Goal: Task Accomplishment & Management: Manage account settings

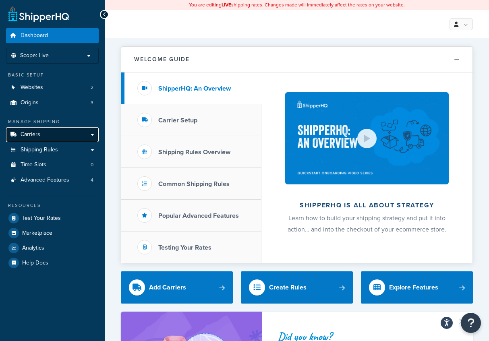
click at [48, 133] on link "Carriers" at bounding box center [52, 134] width 93 height 15
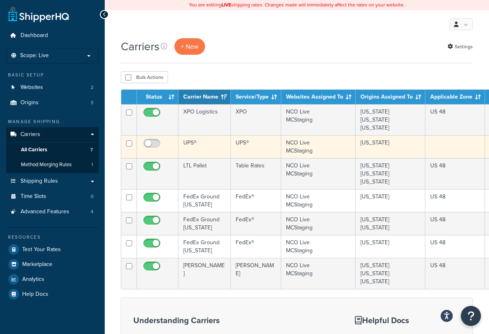
click at [198, 144] on td "UPS®" at bounding box center [204, 146] width 52 height 23
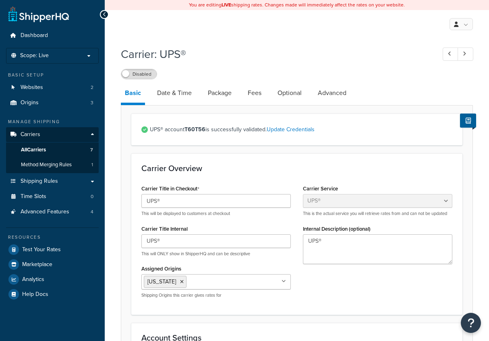
select select "ups"
click at [198, 208] on input "UPS®" at bounding box center [215, 201] width 149 height 14
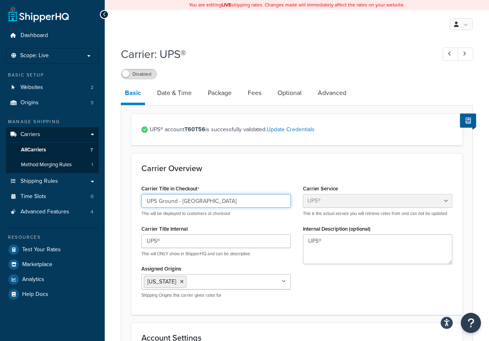
type input "UPS Ground - [GEOGRAPHIC_DATA]"
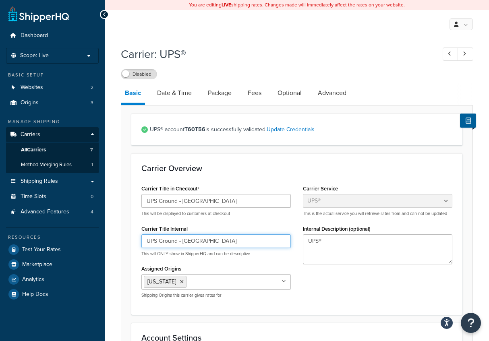
type input "UPS Ground - [GEOGRAPHIC_DATA]"
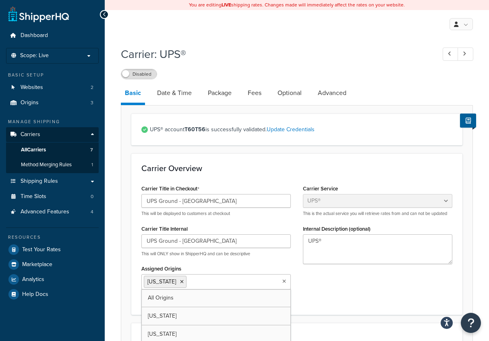
click at [283, 283] on icon at bounding box center [284, 281] width 4 height 5
click at [170, 281] on li "[US_STATE]" at bounding box center [165, 282] width 43 height 12
click at [180, 282] on icon at bounding box center [182, 281] width 4 height 5
click at [343, 296] on div "Carrier Title in Checkout UPS Ground - NV This will be displayed to customers a…" at bounding box center [296, 244] width 323 height 122
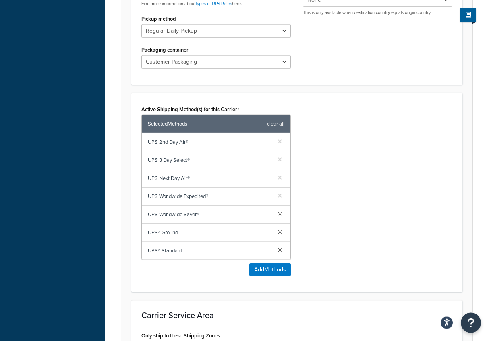
scroll to position [452, 0]
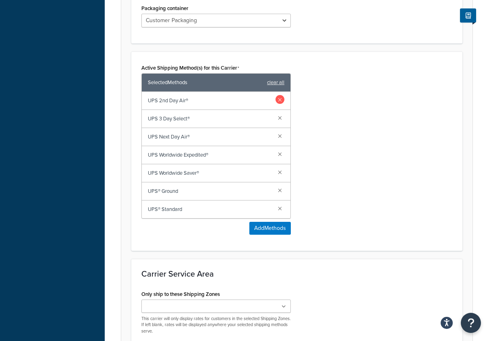
click at [278, 99] on link at bounding box center [279, 99] width 9 height 9
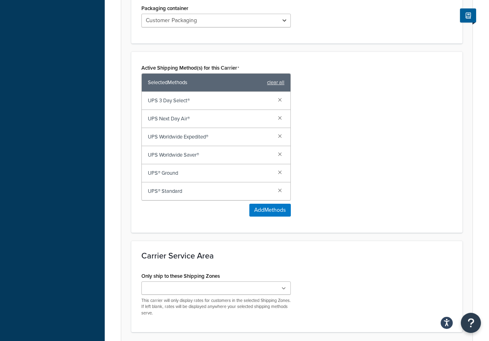
click at [278, 99] on link at bounding box center [279, 99] width 9 height 9
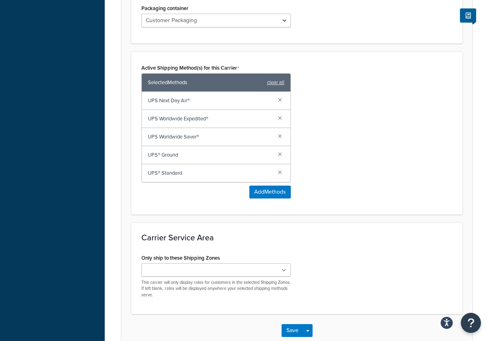
click at [278, 99] on link at bounding box center [279, 99] width 9 height 9
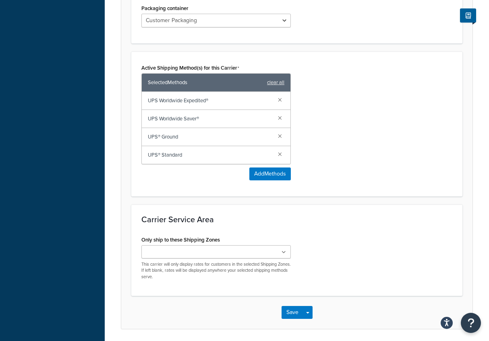
click at [278, 99] on link at bounding box center [279, 99] width 9 height 9
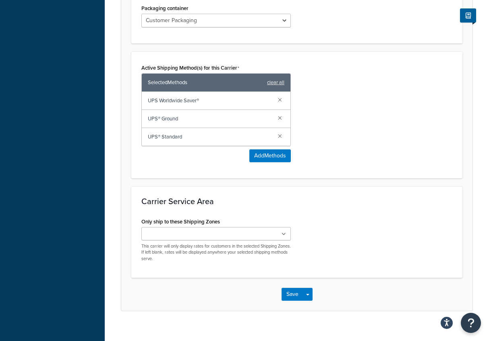
click at [278, 99] on link at bounding box center [279, 99] width 9 height 9
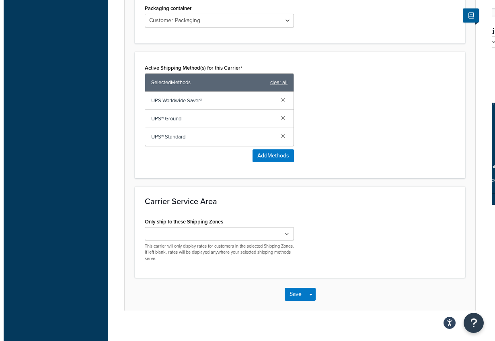
scroll to position [445, 0]
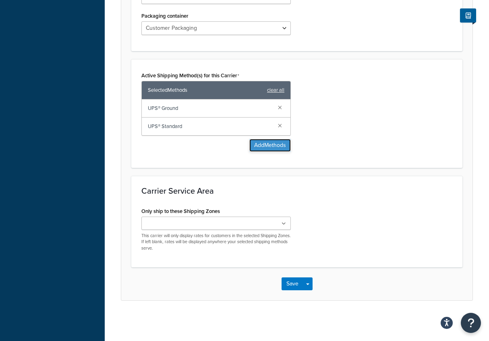
click at [276, 149] on button "Add Methods" at bounding box center [269, 145] width 41 height 13
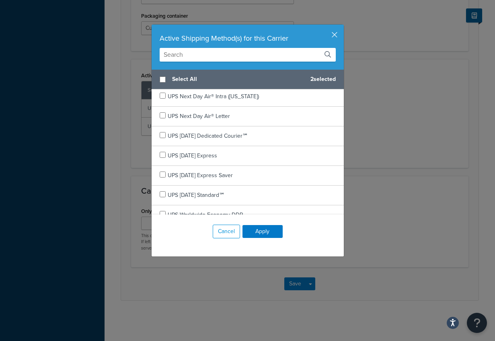
scroll to position [198, 0]
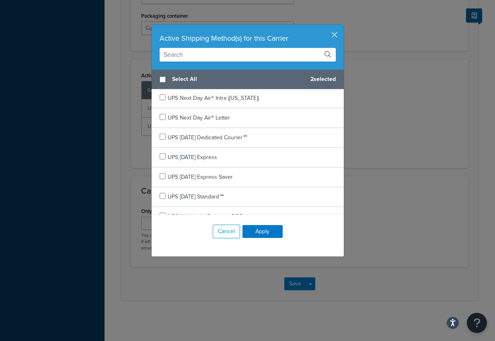
click at [306, 128] on div "Select All 2 selected UPS 2nd Day Air A.M.® UPS 2nd Day Air A.M.® Letter UPS 2n…" at bounding box center [248, 142] width 192 height 145
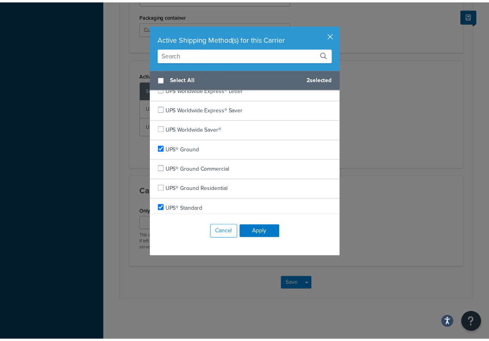
scroll to position [466, 0]
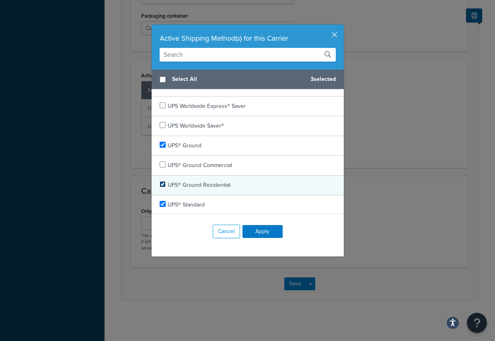
click at [160, 185] on input "checkbox" at bounding box center [163, 184] width 6 height 6
checkbox input "true"
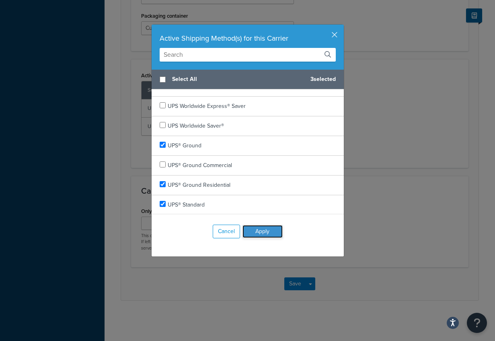
click at [253, 234] on button "Apply" at bounding box center [263, 231] width 40 height 13
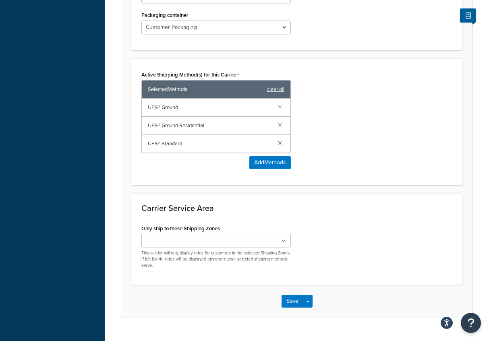
click at [261, 240] on ul at bounding box center [215, 240] width 149 height 13
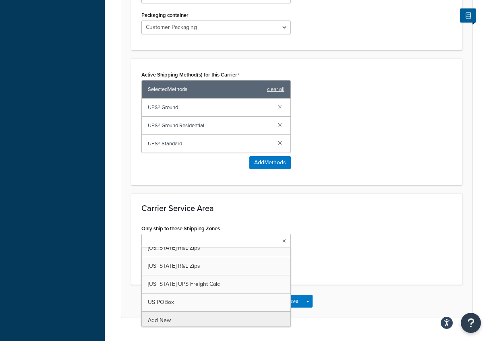
scroll to position [1224, 0]
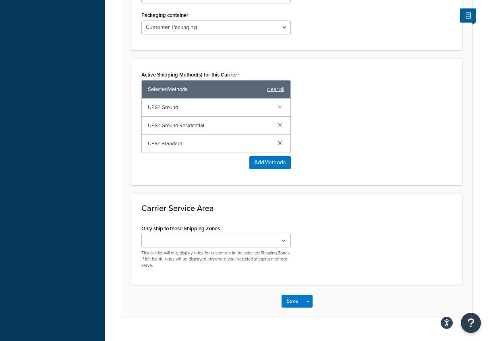
click at [337, 269] on div "Only ship to these Shipping Zones Virginia UPS Freight Calc US 48 Texas UPS Fre…" at bounding box center [296, 249] width 323 height 52
click at [296, 301] on button "Save" at bounding box center [292, 301] width 22 height 13
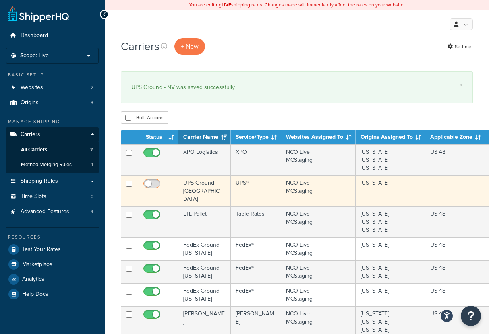
click at [156, 186] on input "checkbox" at bounding box center [153, 186] width 22 height 10
checkbox input "true"
click at [199, 194] on td "UPS Ground - [GEOGRAPHIC_DATA]" at bounding box center [204, 190] width 52 height 31
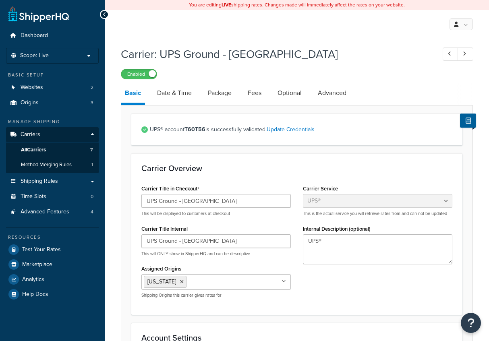
select select "ups"
click at [214, 95] on link "Package" at bounding box center [220, 92] width 32 height 19
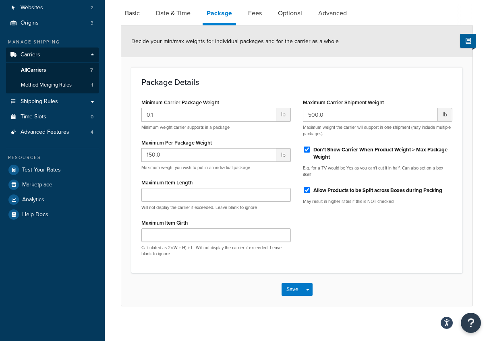
scroll to position [82, 0]
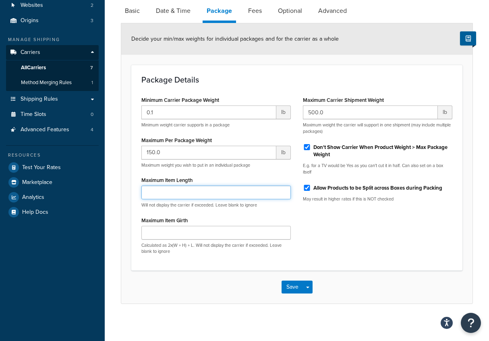
click at [203, 195] on input "Maximum Item Length" at bounding box center [215, 193] width 149 height 14
type input "24"
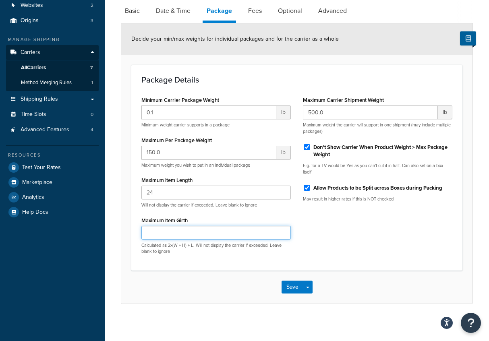
click at [157, 233] on input "Maximum Item Girth" at bounding box center [215, 233] width 149 height 14
type input "14"
type input "1"
type input "76"
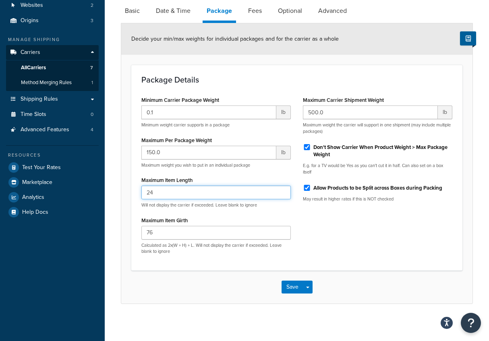
drag, startPoint x: 163, startPoint y: 195, endPoint x: 96, endPoint y: 196, distance: 66.8
click at [141, 196] on input "24" at bounding box center [215, 193] width 149 height 14
click at [285, 288] on button "Save" at bounding box center [292, 287] width 22 height 13
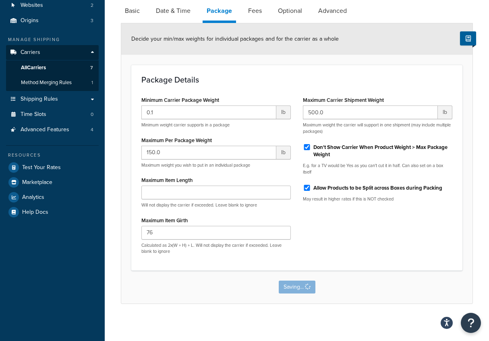
scroll to position [0, 0]
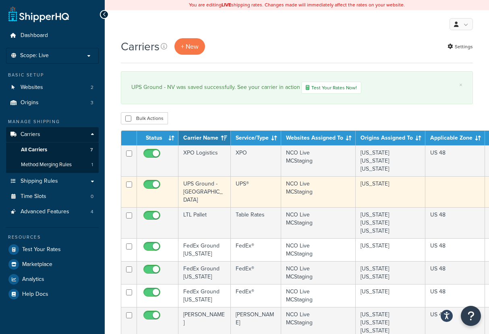
click at [204, 193] on td "UPS Ground - [GEOGRAPHIC_DATA]" at bounding box center [204, 191] width 52 height 31
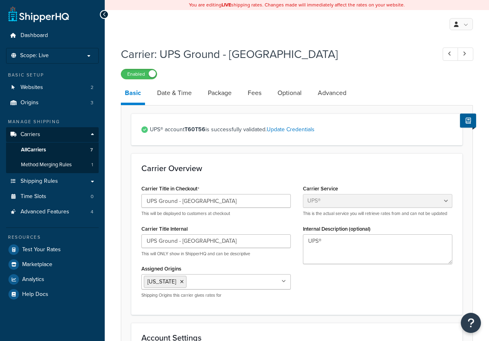
select select "ups"
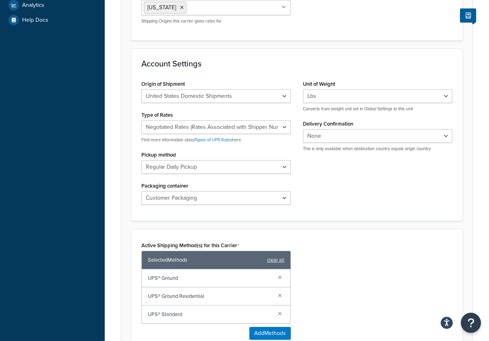
scroll to position [287, 0]
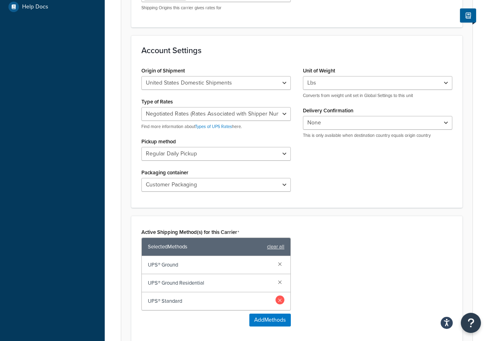
click at [280, 302] on link at bounding box center [279, 299] width 9 height 9
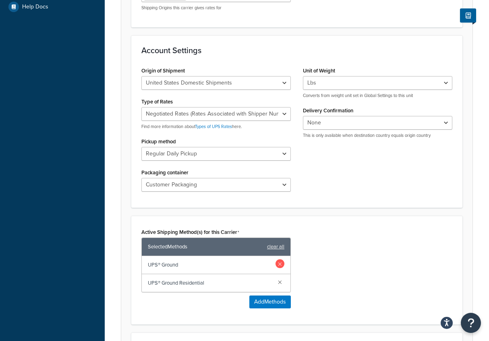
click at [279, 264] on link at bounding box center [279, 263] width 9 height 9
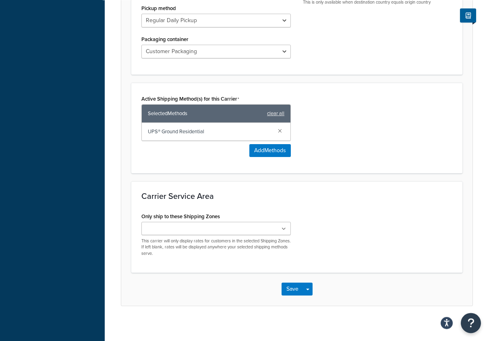
scroll to position [427, 0]
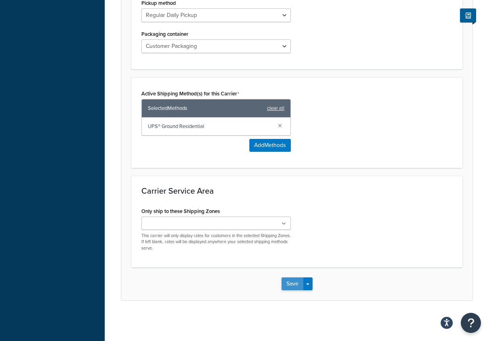
click at [294, 283] on button "Save" at bounding box center [292, 283] width 22 height 13
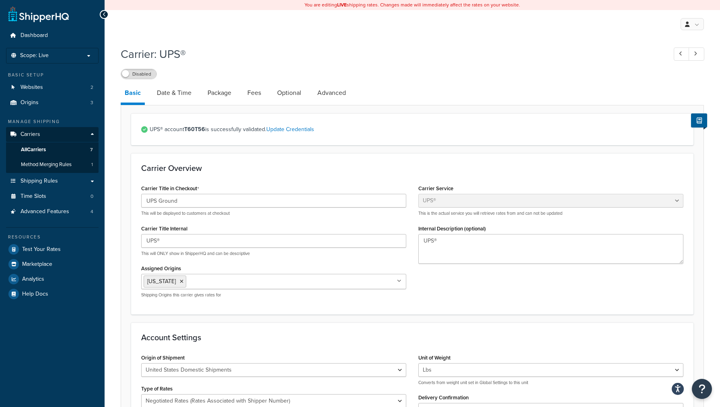
select select "ups"
click at [217, 89] on link "Package" at bounding box center [220, 92] width 32 height 19
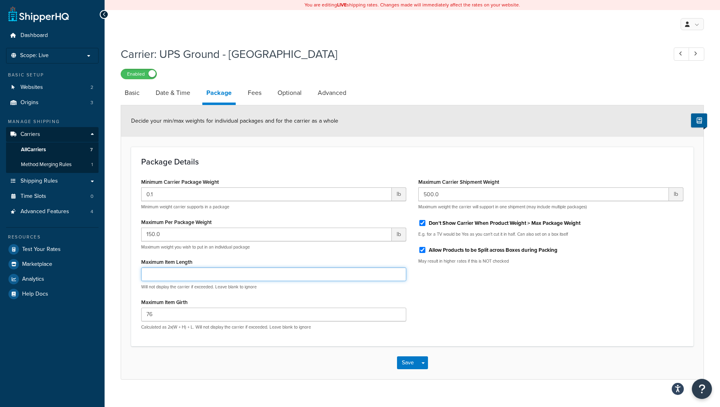
click at [180, 278] on input "Maximum Item Length" at bounding box center [273, 275] width 265 height 14
type input "24"
click at [406, 368] on button "Save" at bounding box center [408, 363] width 22 height 13
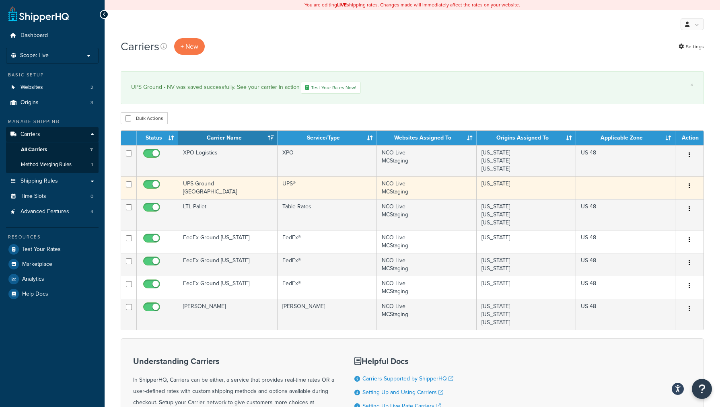
click at [258, 190] on td "UPS Ground - [GEOGRAPHIC_DATA]" at bounding box center [227, 187] width 99 height 23
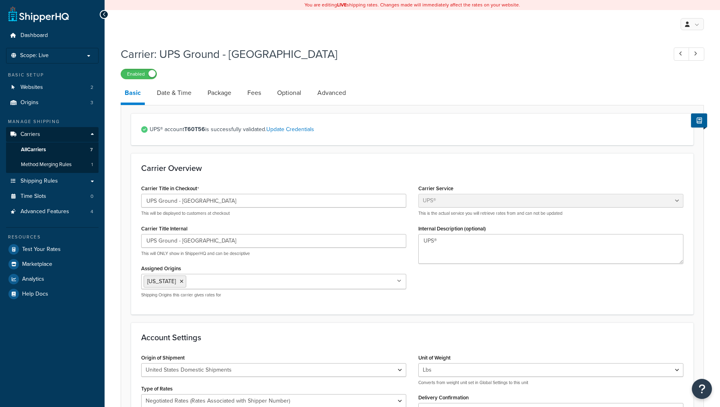
select select "ups"
click at [293, 92] on link "Optional" at bounding box center [289, 92] width 32 height 19
select select "business"
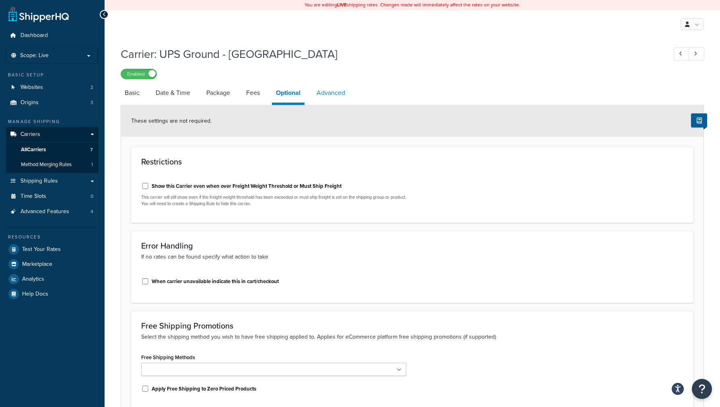
click at [328, 92] on link "Advanced" at bounding box center [331, 92] width 37 height 19
select select "false"
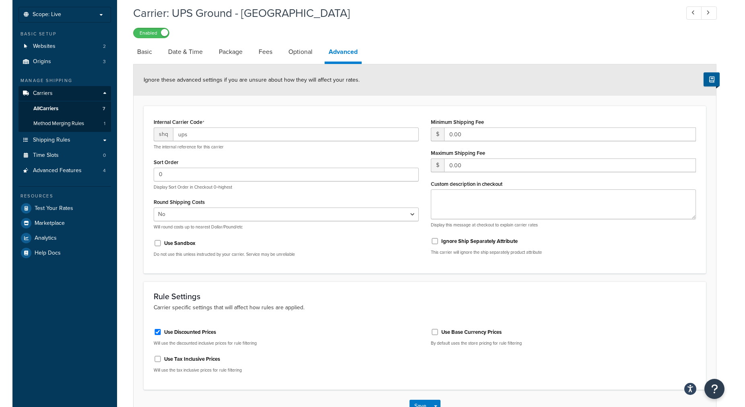
scroll to position [82, 0]
